Goal: Task Accomplishment & Management: Use online tool/utility

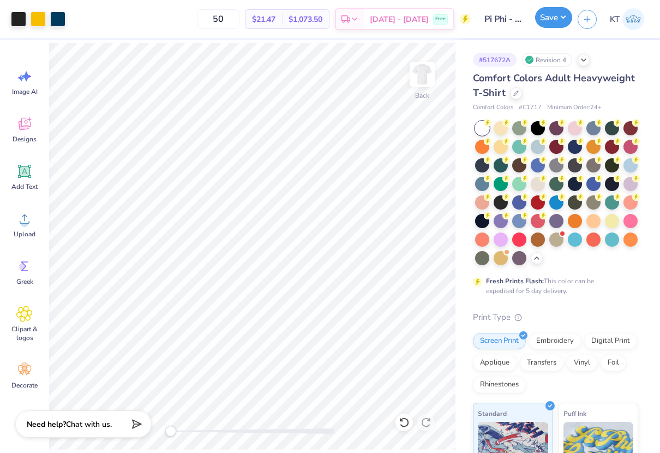
scroll to position [15, 0]
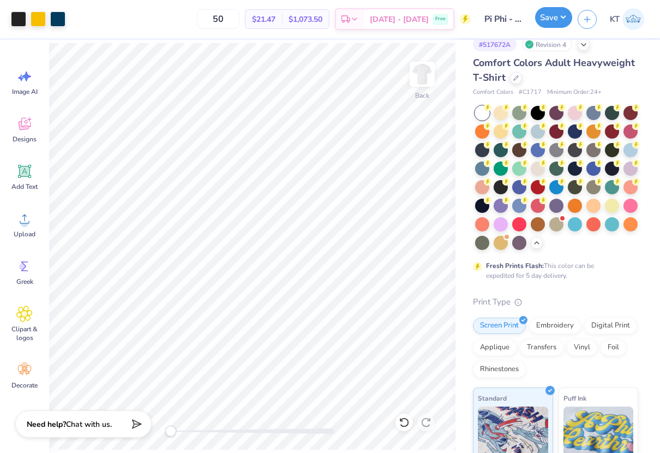
click at [554, 17] on button "Save" at bounding box center [553, 17] width 37 height 21
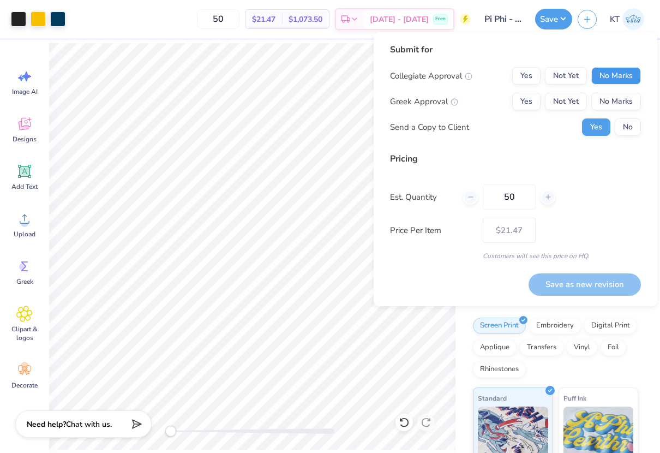
click at [621, 79] on button "No Marks" at bounding box center [616, 75] width 50 height 17
click at [514, 105] on button "Yes" at bounding box center [526, 101] width 28 height 17
click at [569, 278] on button "Save as new revision" at bounding box center [585, 284] width 112 height 22
type input "$21.47"
click at [519, 199] on input "50" at bounding box center [509, 196] width 53 height 25
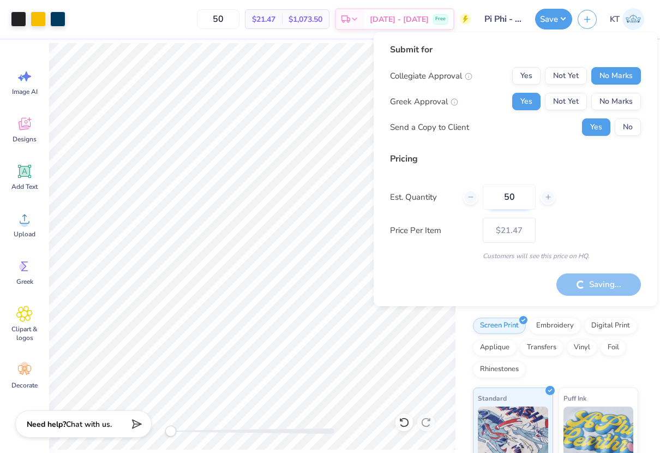
type input "5"
type input "24"
type input "$26.77"
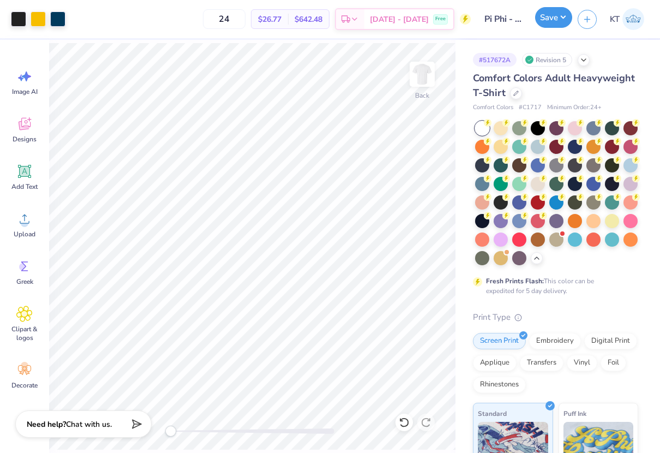
click at [543, 20] on button "Save" at bounding box center [553, 17] width 37 height 21
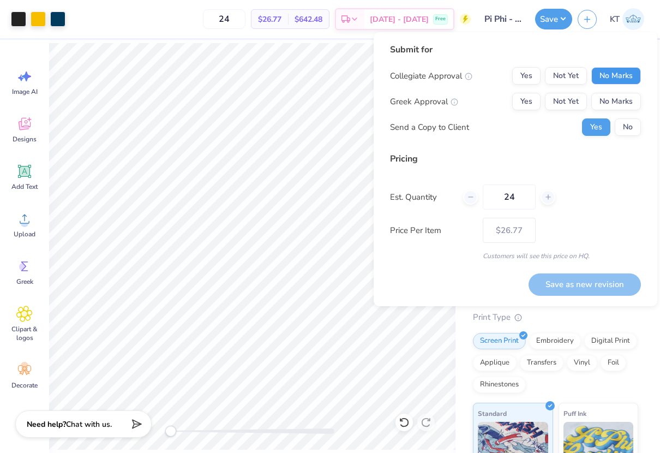
click at [609, 76] on button "No Marks" at bounding box center [616, 75] width 50 height 17
click at [525, 103] on button "Yes" at bounding box center [526, 101] width 28 height 17
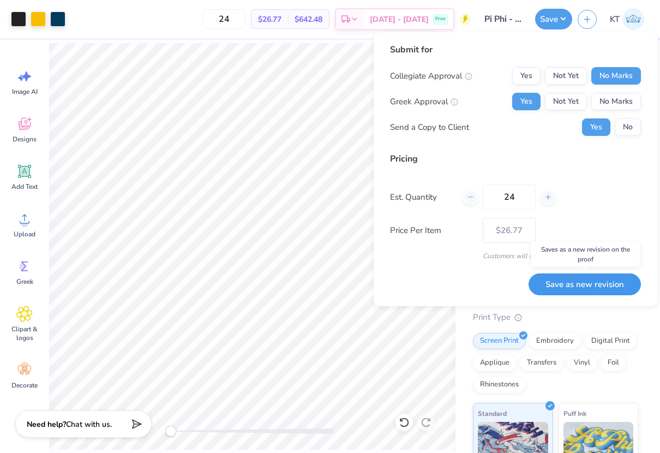
click at [559, 278] on button "Save as new revision" at bounding box center [585, 284] width 112 height 22
type input "$26.77"
